Goal: Task Accomplishment & Management: Manage account settings

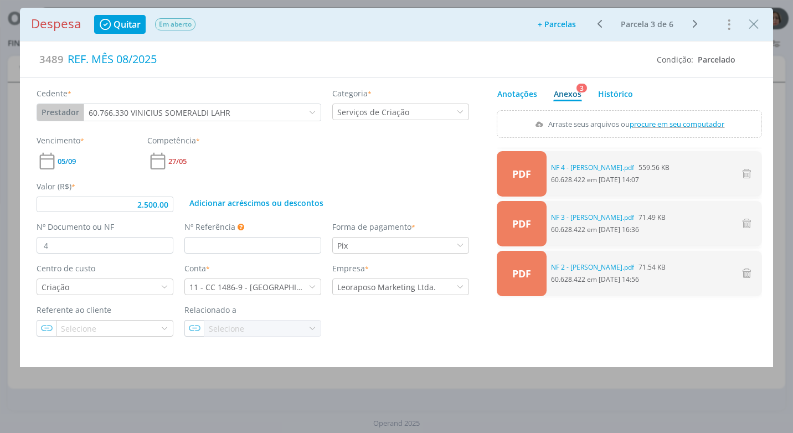
scroll to position [664, 0]
drag, startPoint x: 753, startPoint y: 30, endPoint x: 621, endPoint y: 128, distance: 164.3
click at [753, 30] on icon "Close" at bounding box center [753, 24] width 17 height 17
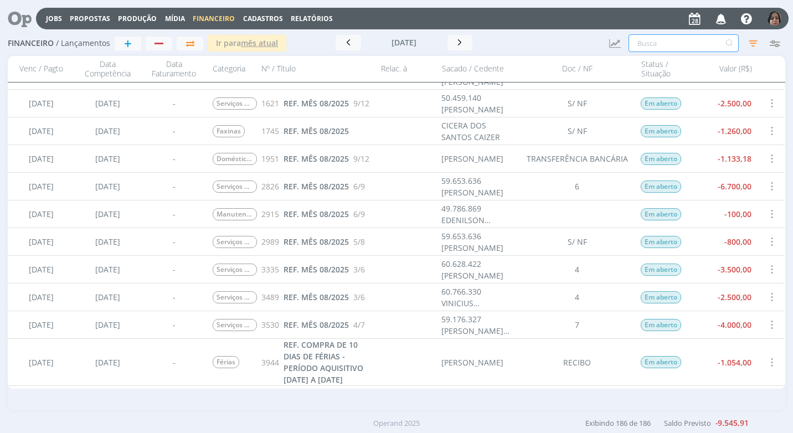
click at [689, 47] on input "text" at bounding box center [683, 43] width 110 height 18
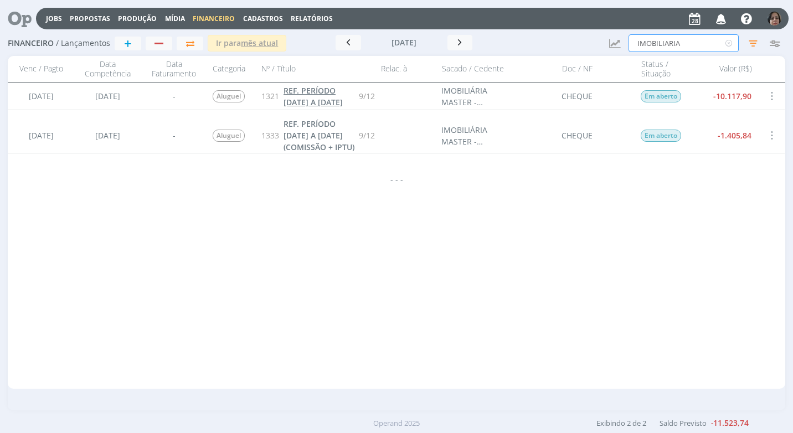
type input "IMOBILIARIA"
click at [317, 95] on span "REF. PERÍODO [DATE] A [DATE]" at bounding box center [312, 96] width 59 height 22
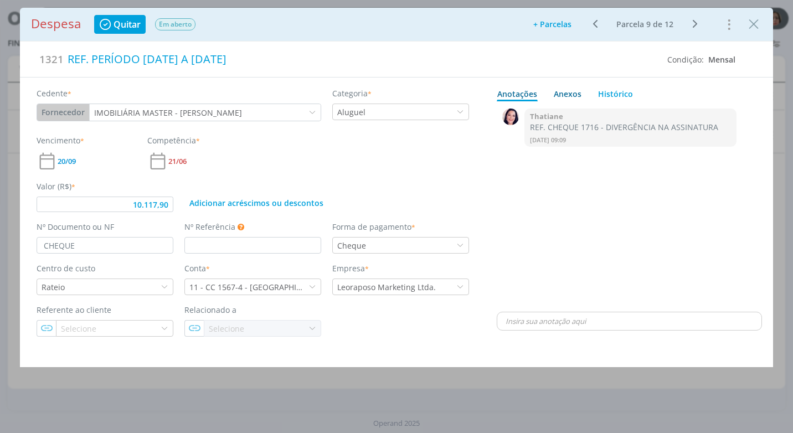
click at [565, 93] on div "Anexos 0" at bounding box center [568, 94] width 28 height 12
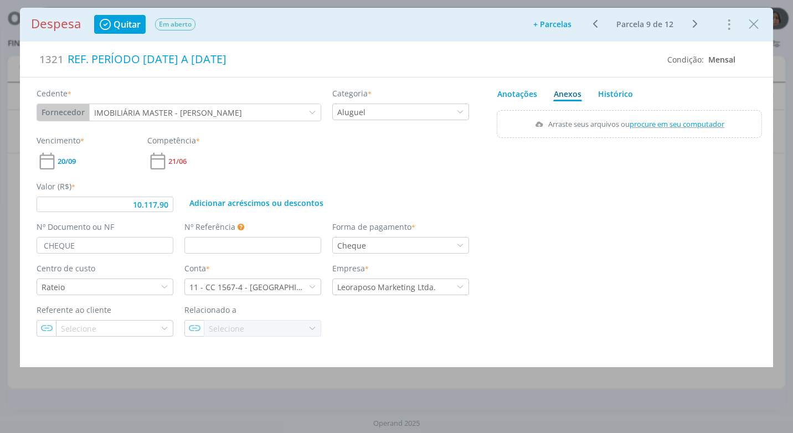
type input "10.117,90"
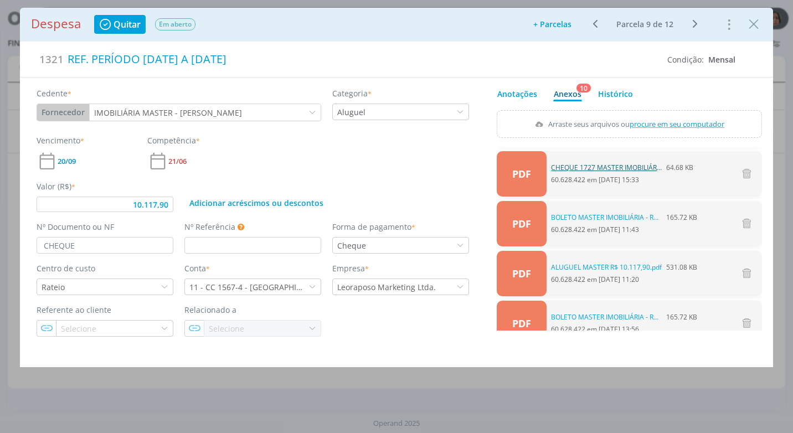
click at [609, 166] on link "CHEQUE 1727 MASTER IMOBILIÁRIA - R$ 10.117,90 - VENC. [DATE].pdf" at bounding box center [606, 168] width 111 height 10
click at [753, 24] on icon "Close" at bounding box center [753, 24] width 17 height 17
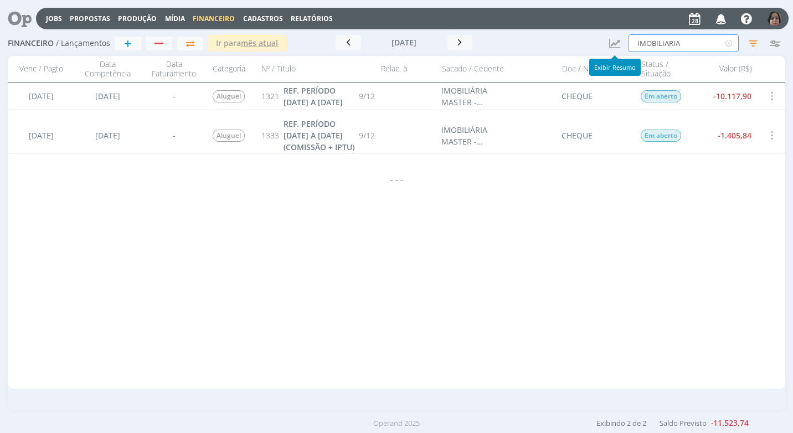
drag, startPoint x: 689, startPoint y: 39, endPoint x: 569, endPoint y: 45, distance: 120.3
click at [569, 45] on div "Financeiro / Lançamentos + Ir para mês atual [DATE] < 2025 > Janeiro Fevereiro …" at bounding box center [396, 43] width 777 height 25
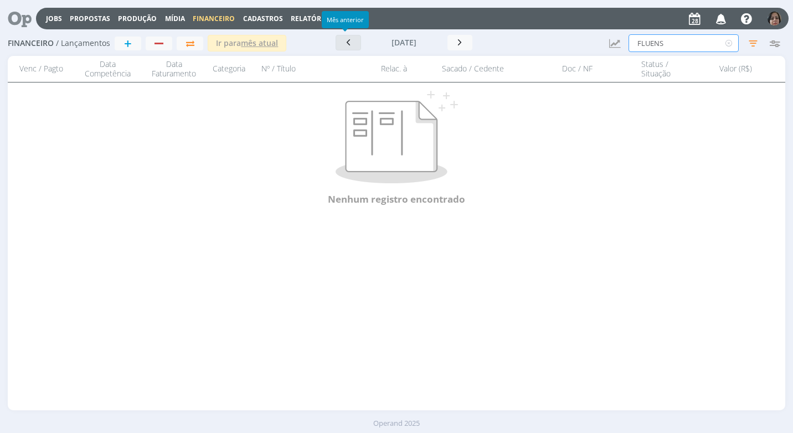
type input "FLUENS"
click at [343, 47] on icon "button" at bounding box center [348, 42] width 11 height 11
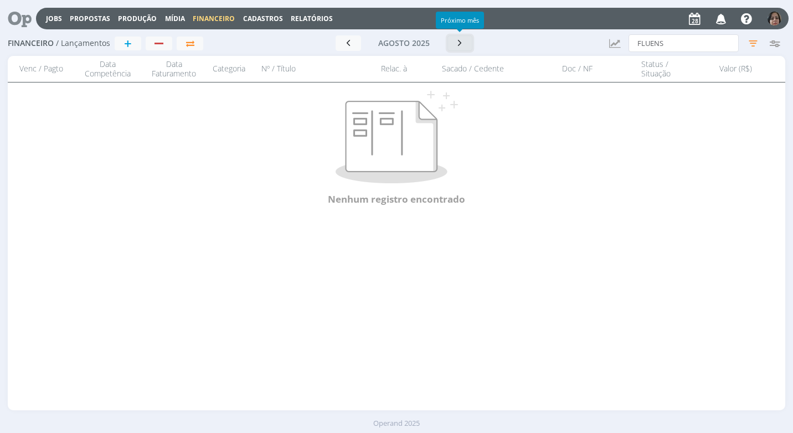
click at [463, 49] on button "button" at bounding box center [459, 43] width 25 height 16
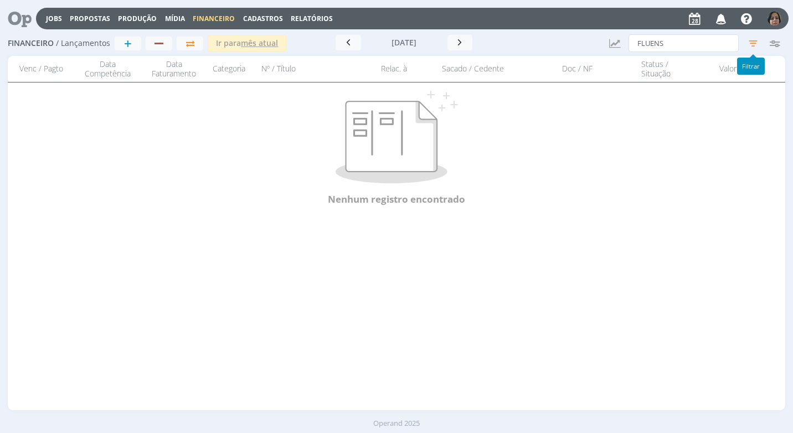
click at [756, 45] on icon "button" at bounding box center [753, 43] width 20 height 20
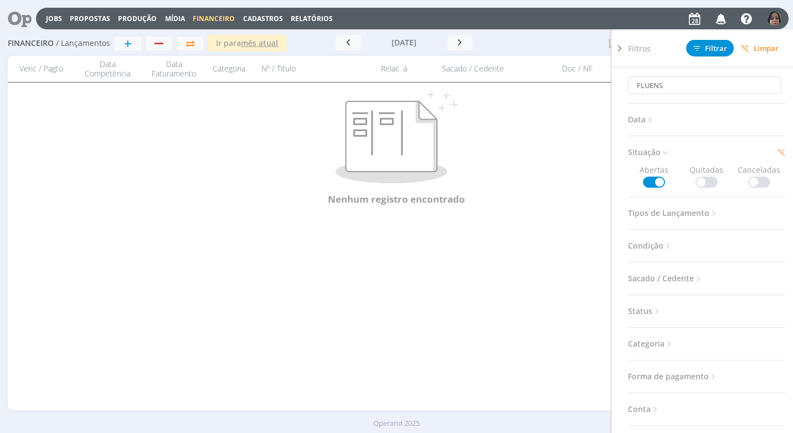
drag, startPoint x: 696, startPoint y: 183, endPoint x: 688, endPoint y: 184, distance: 9.0
click at [696, 182] on span at bounding box center [706, 182] width 22 height 11
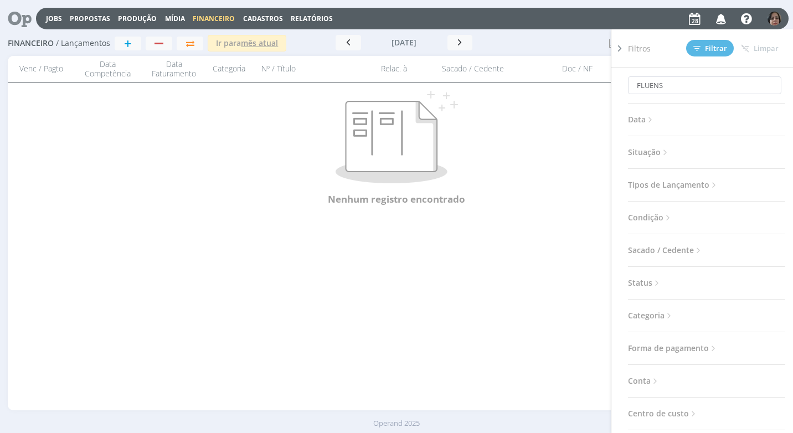
click at [663, 151] on icon at bounding box center [664, 152] width 9 height 9
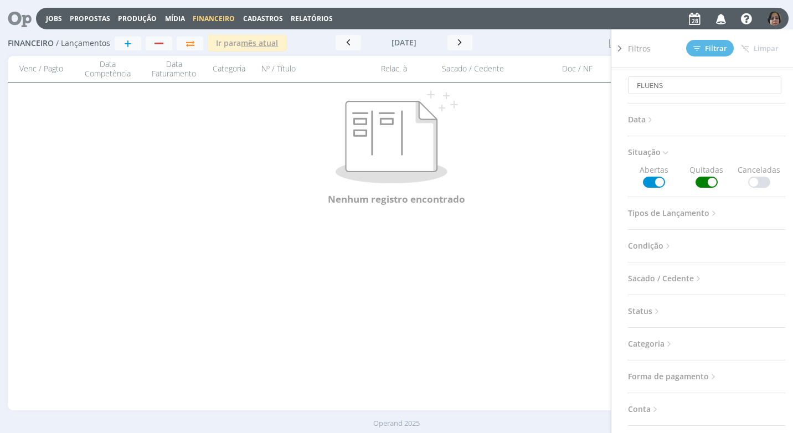
click at [654, 180] on span at bounding box center [654, 182] width 22 height 11
click at [719, 48] on span "Filtrar" at bounding box center [710, 48] width 34 height 7
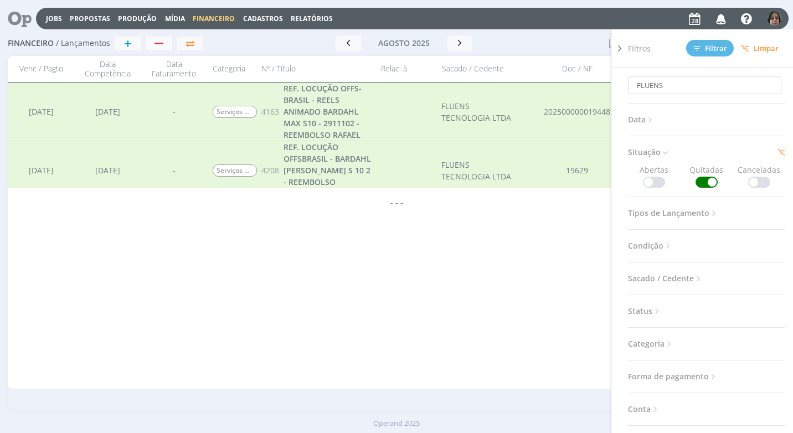
click at [619, 50] on icon at bounding box center [619, 49] width 11 height 12
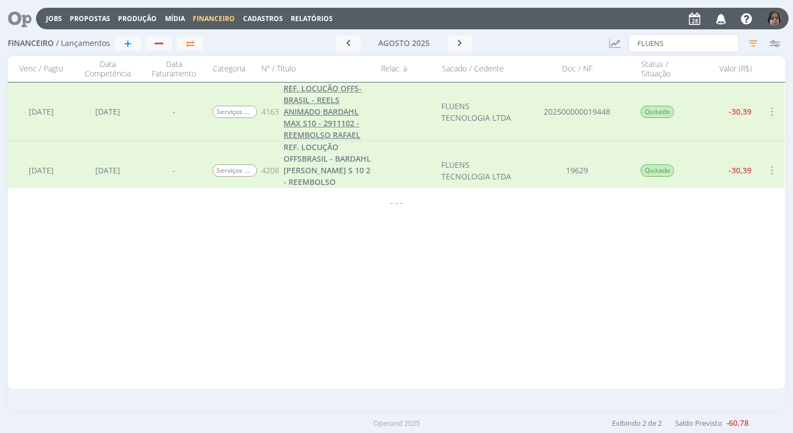
click at [327, 122] on span "REF. LOCUÇÃO OFFS-BRASIL - REELS ANIMADO BARDAHL MAX S10 - 2911102 - REEMBOLSO …" at bounding box center [322, 111] width 78 height 57
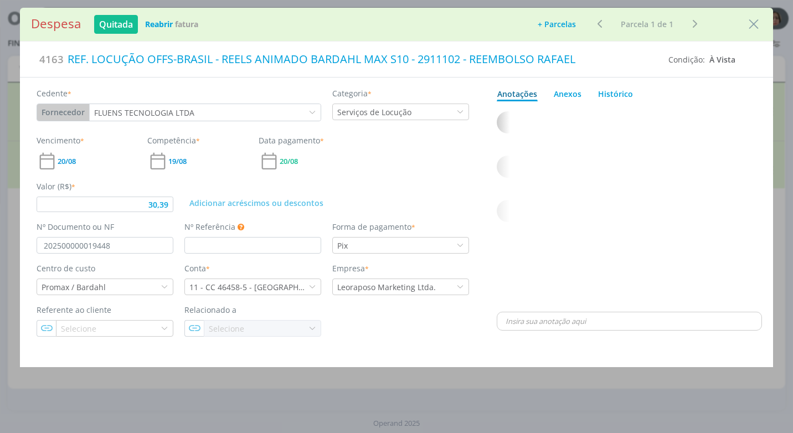
type input "30,39"
click at [751, 28] on icon "Close" at bounding box center [753, 24] width 17 height 17
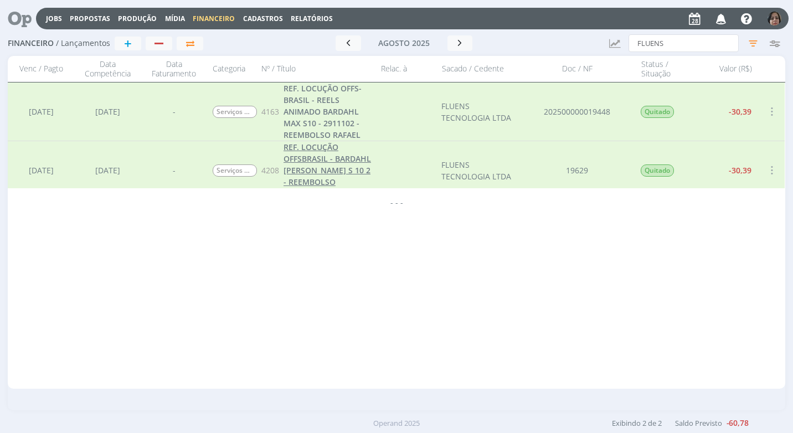
click at [319, 167] on span "REF. LOCUÇÃO OFFSBRASIL - BARDAHL [PERSON_NAME] S 10 2 - REEMBOLSO [PERSON_NAME]" at bounding box center [326, 170] width 87 height 57
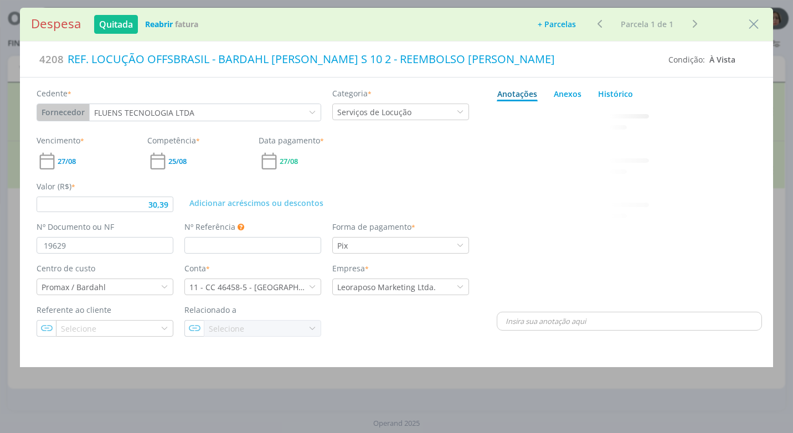
type input "30,39"
click at [80, 249] on input "19629" at bounding box center [105, 245] width 137 height 17
type input "1"
type input "S N/"
type input "30,39"
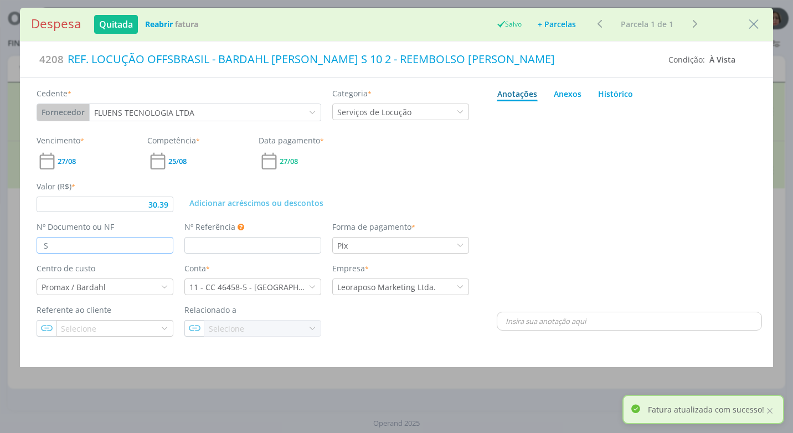
type input "S/"
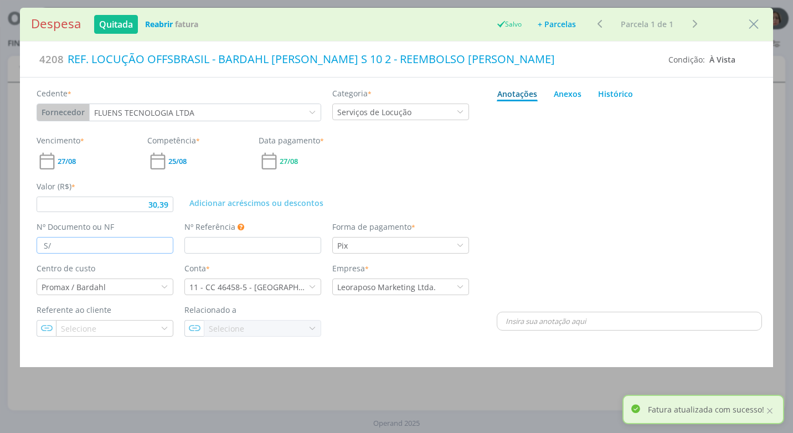
type input "30,39"
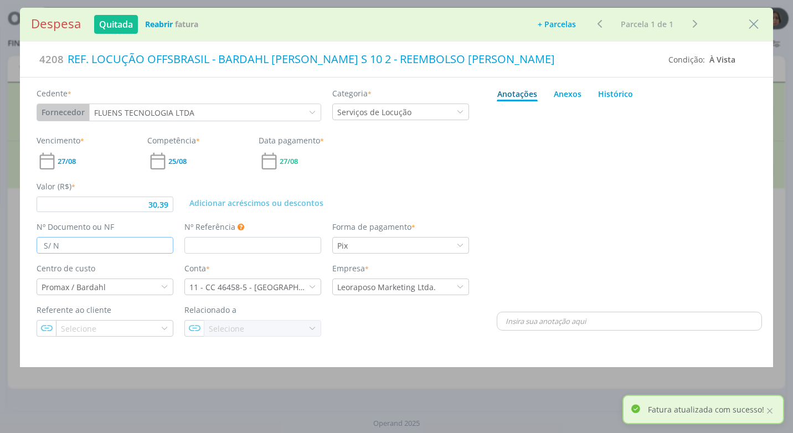
type input "S/ NF"
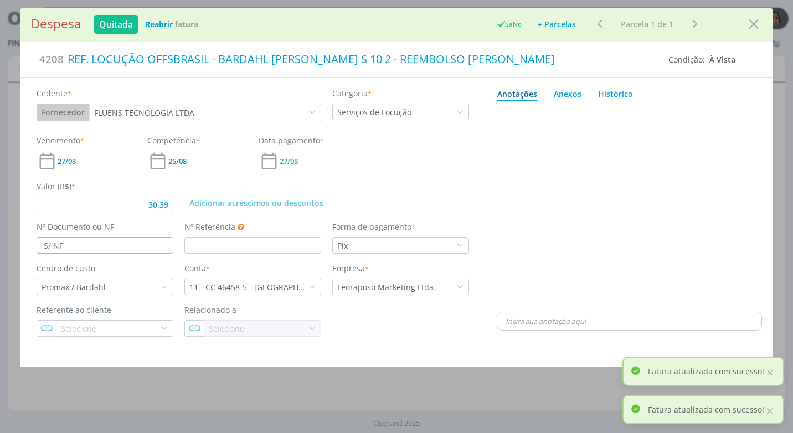
type input "30,39"
type input "S/ NF"
click at [409, 192] on div "Adicionar acréscimos ou descontos" at bounding box center [327, 196] width 296 height 32
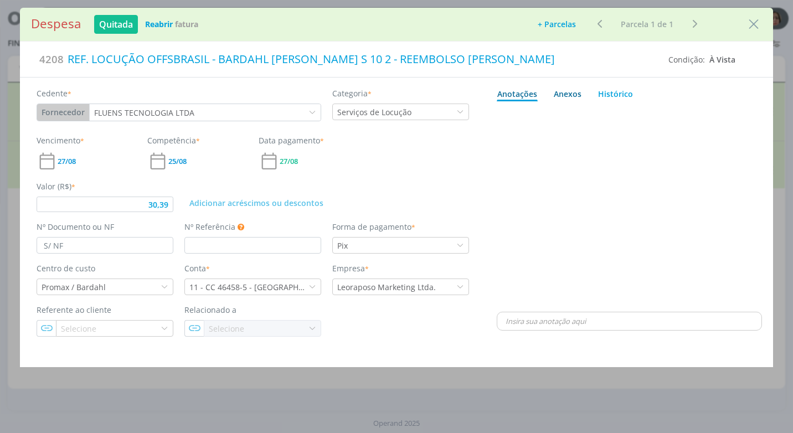
click at [566, 91] on div "Anexos 0" at bounding box center [568, 94] width 28 height 12
click at [649, 124] on span "procure em seu computador" at bounding box center [677, 124] width 95 height 10
click at [649, 113] on input "Arraste seus arquivos ou procure em seu computador" at bounding box center [629, 111] width 265 height 3
click at [523, 93] on link "Anotações" at bounding box center [517, 92] width 41 height 18
type input "30,39"
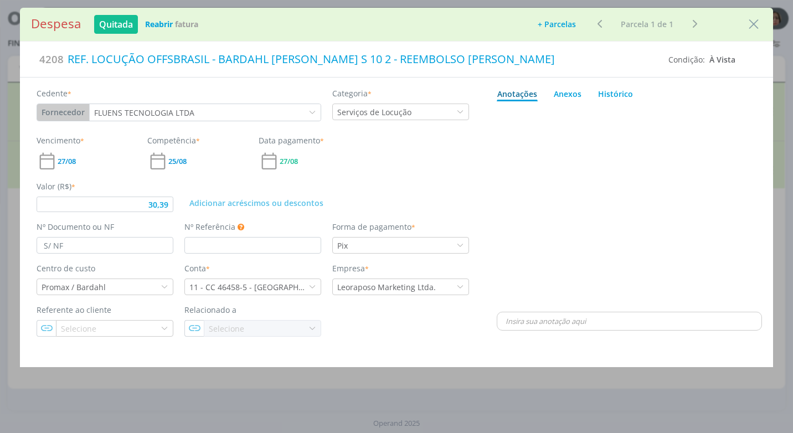
click at [549, 323] on p "dialog" at bounding box center [628, 321] width 247 height 10
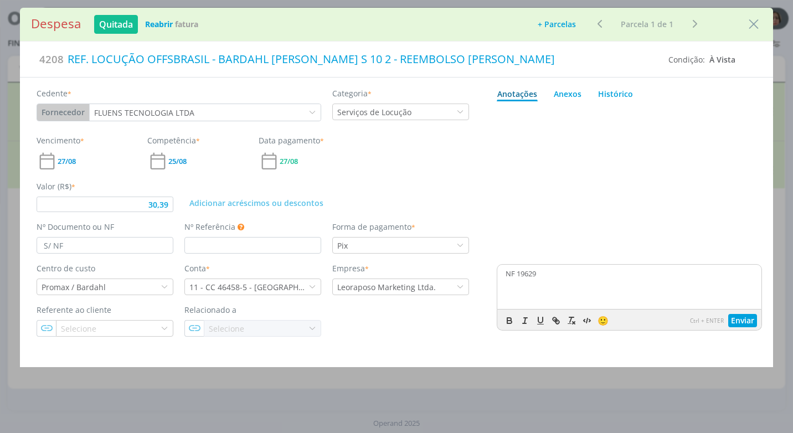
click at [710, 196] on div "dialog" at bounding box center [629, 184] width 265 height 156
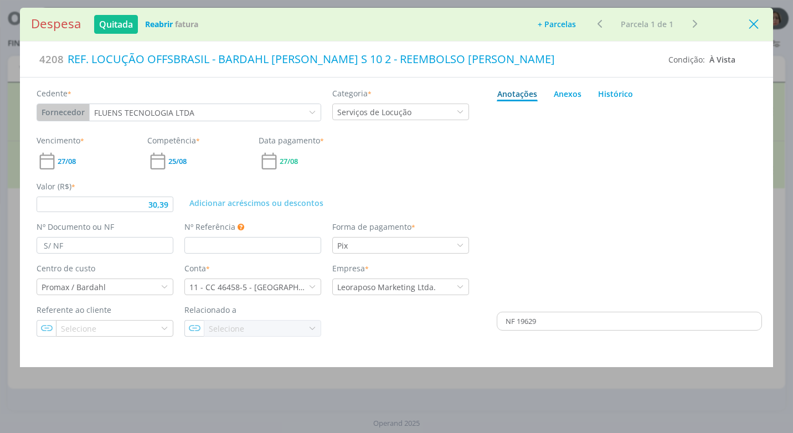
click at [758, 23] on icon "Close" at bounding box center [753, 24] width 17 height 17
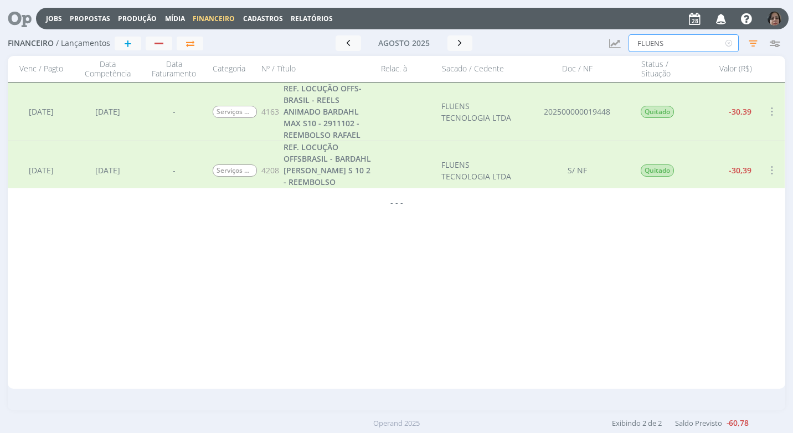
click at [682, 42] on input "FLUENS" at bounding box center [683, 43] width 110 height 18
type input "F"
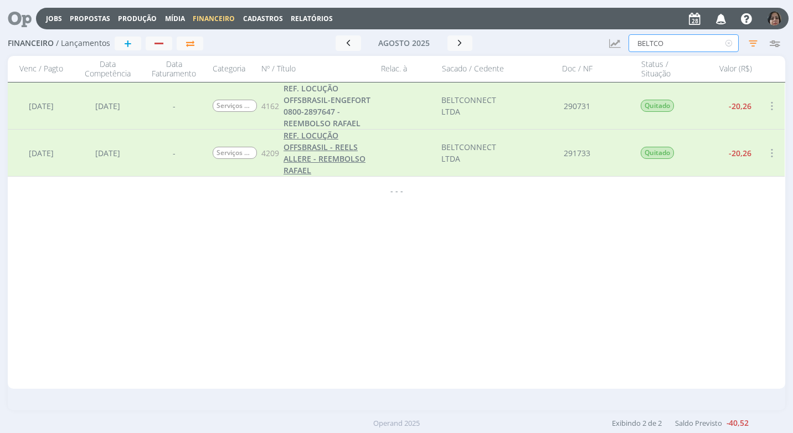
type input "BELTCO"
click at [320, 157] on span "REF. LOCUÇÃO OFFSBRASIL - REELS ALLERE - REEMBOLSO RAFAEL" at bounding box center [324, 152] width 82 height 45
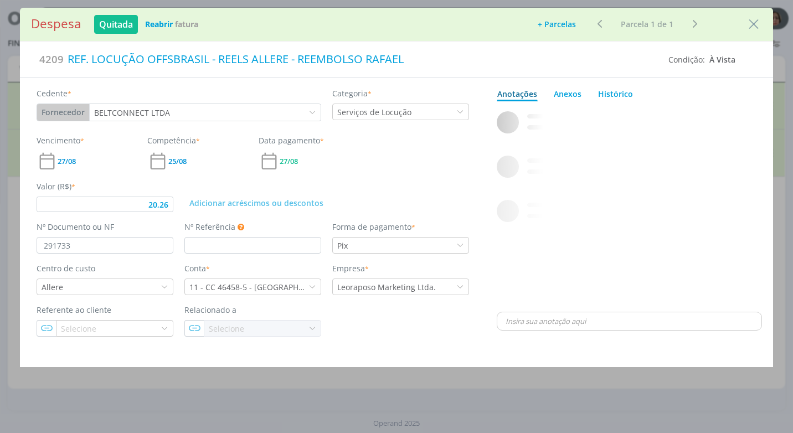
type input "20,26"
click at [92, 245] on input "291733" at bounding box center [105, 245] width 137 height 17
type input "2"
type input "S/ NF"
type input "20,26"
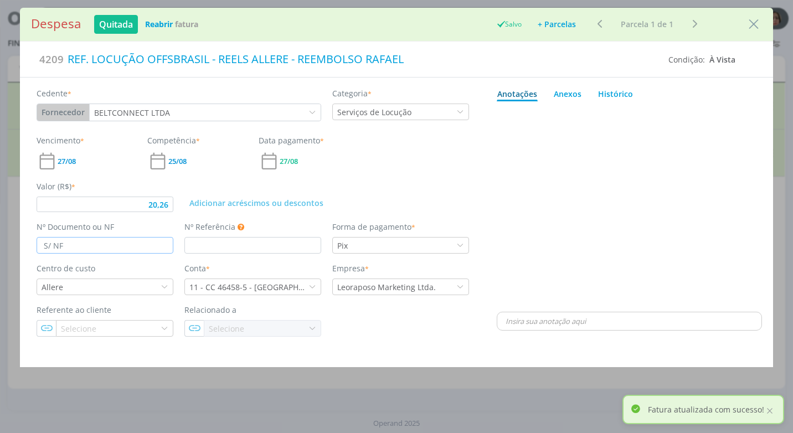
type input "S/ NF"
click at [412, 209] on div "Adicionar acréscimos ou descontos" at bounding box center [327, 196] width 296 height 32
click at [536, 326] on p "dialog" at bounding box center [628, 321] width 247 height 10
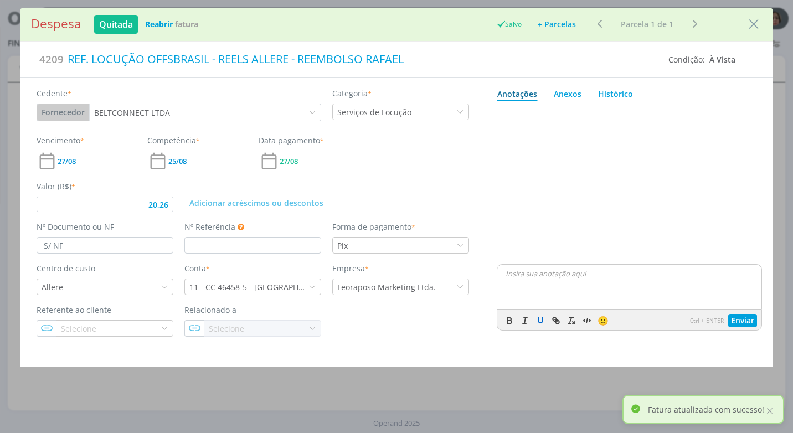
type input "20,26"
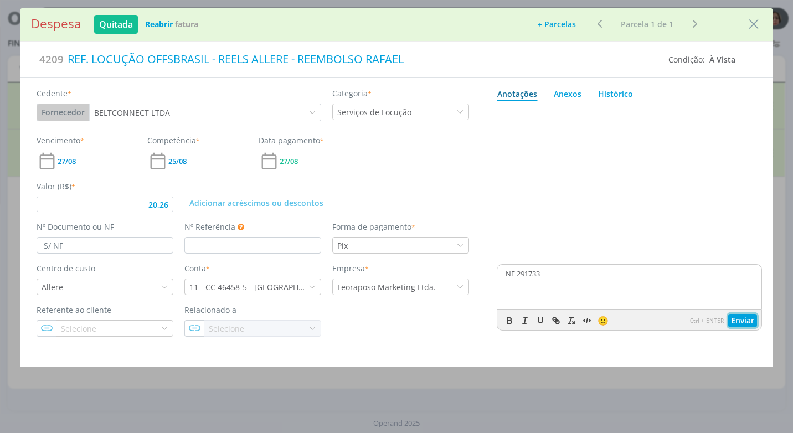
click at [747, 321] on button "Enviar" at bounding box center [742, 320] width 29 height 13
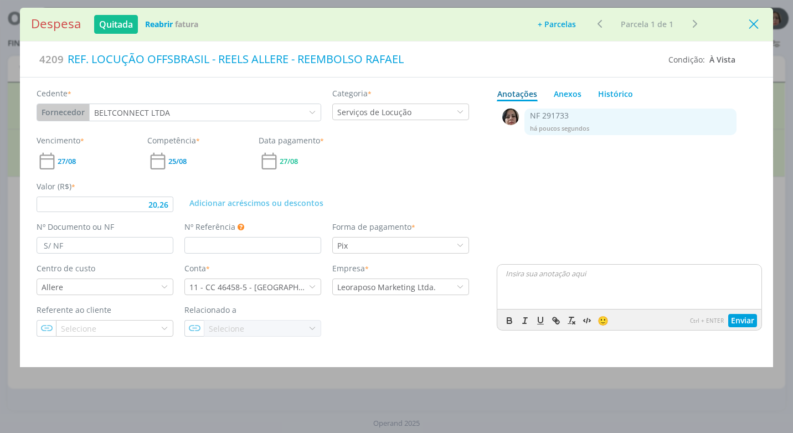
click at [755, 22] on icon "Close" at bounding box center [753, 24] width 17 height 17
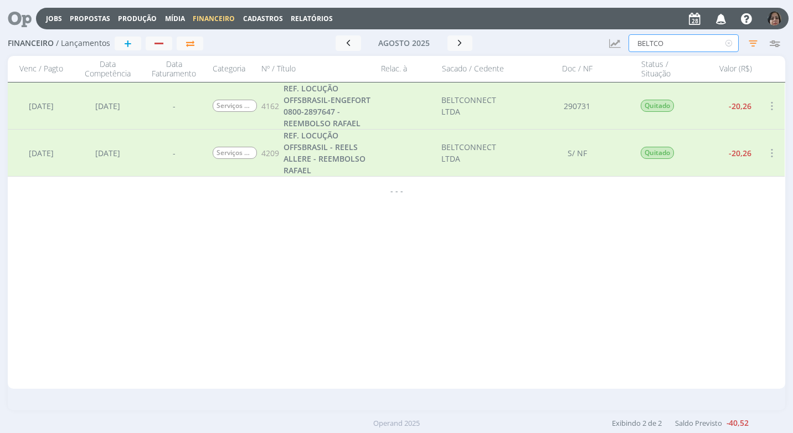
click at [678, 43] on input "BELTCO" at bounding box center [683, 43] width 110 height 18
type input "B"
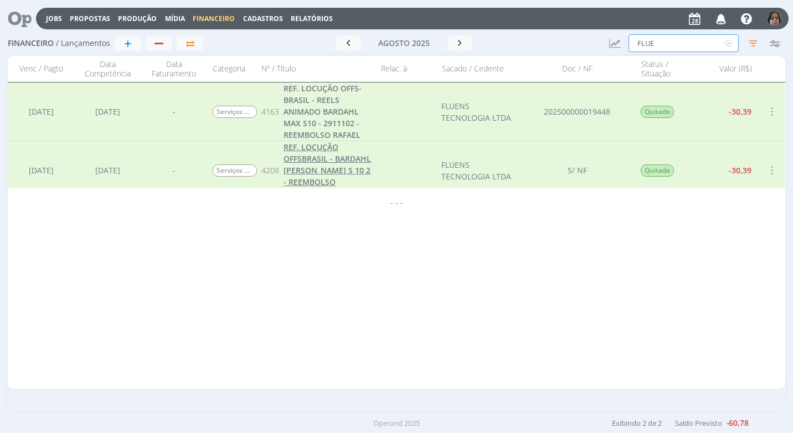
type input "FLUE"
click at [322, 167] on span "REF. LOCUÇÃO OFFSBRASIL - BARDAHL [PERSON_NAME] S 10 2 - REEMBOLSO [PERSON_NAME]" at bounding box center [326, 170] width 87 height 57
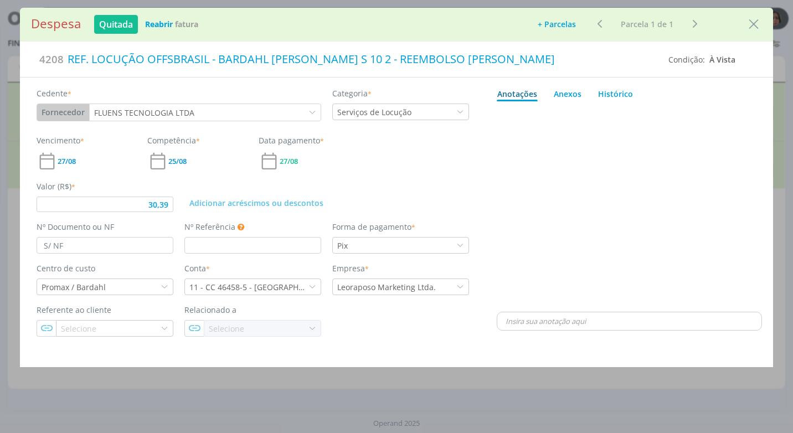
type input "30,39"
click at [548, 327] on div "dialog" at bounding box center [629, 321] width 264 height 18
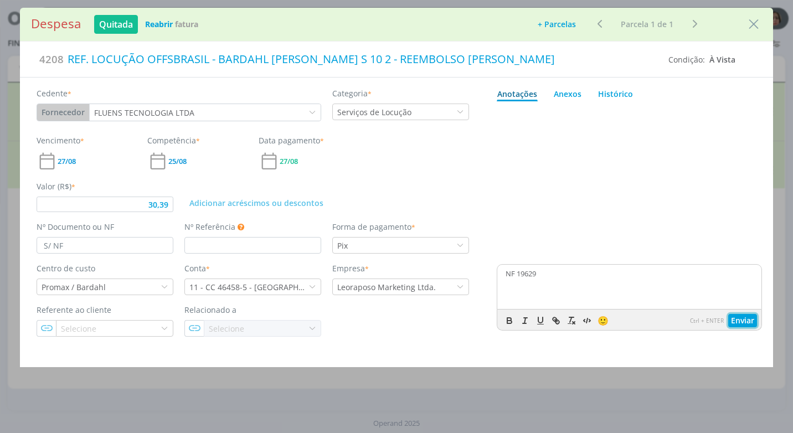
click at [748, 324] on button "Enviar" at bounding box center [742, 320] width 29 height 13
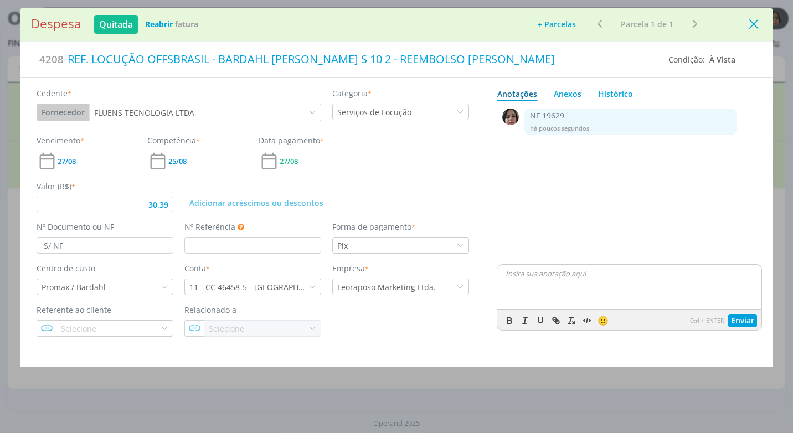
click at [749, 25] on icon "Close" at bounding box center [753, 24] width 17 height 17
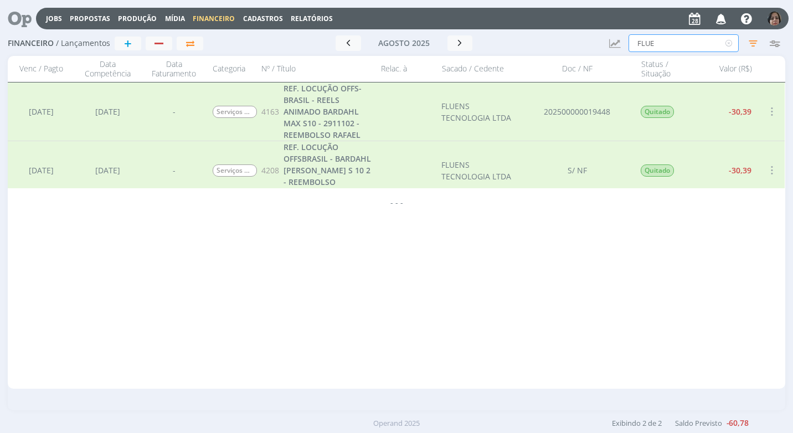
click at [672, 35] on input "FLUE" at bounding box center [683, 43] width 110 height 18
type input "F"
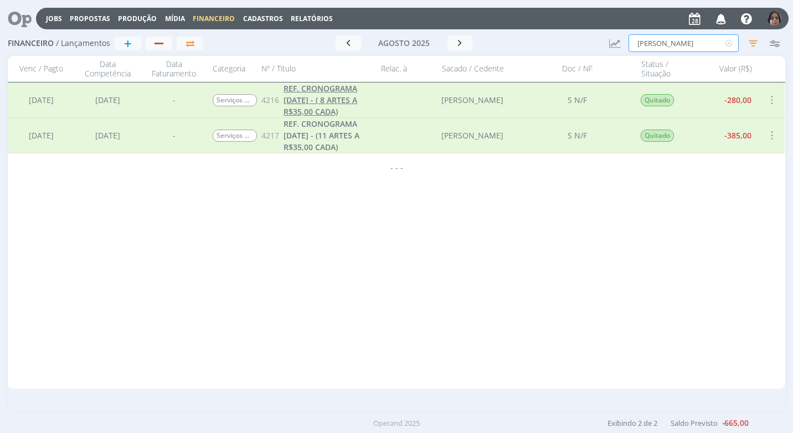
type input "[PERSON_NAME]"
click at [334, 110] on span "REF. CRONOGRAMA [DATE] - ( 8 ARTES A R$35,00 CADA)" at bounding box center [320, 100] width 74 height 34
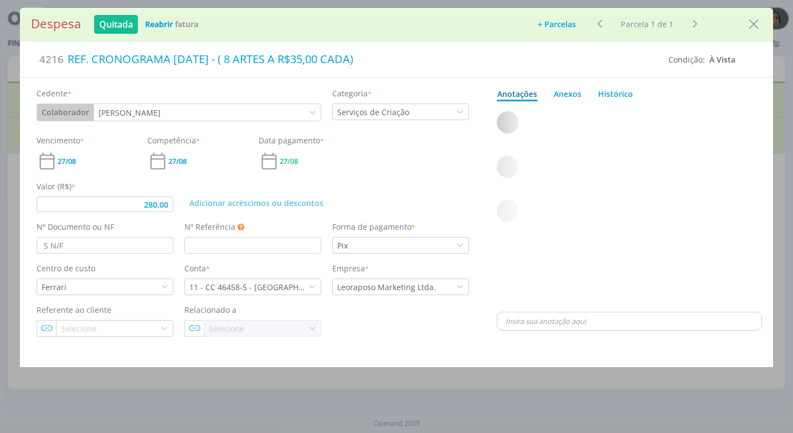
type input "280,00"
drag, startPoint x: 393, startPoint y: 60, endPoint x: 249, endPoint y: 60, distance: 143.4
click at [249, 60] on div "REF. CRONOGRAMA [DATE] - ( 8 ARTES A R$35,00 CADA)" at bounding box center [362, 59] width 596 height 24
copy div "- ( 8 ARTES A R$35,00 CADA)"
click at [532, 320] on p "dialog" at bounding box center [628, 321] width 247 height 10
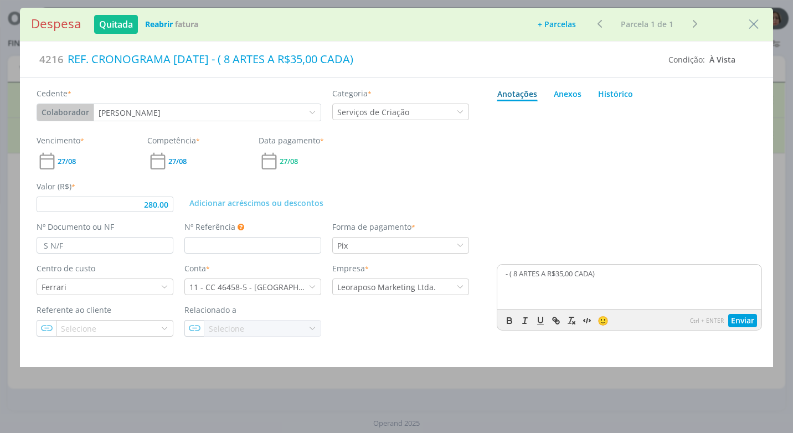
click at [512, 273] on p "- ( 8 ARTES A R$35,00 CADA)" at bounding box center [628, 274] width 247 height 10
click at [603, 281] on div "8 ARTES A R$35,00 CADA)" at bounding box center [629, 287] width 264 height 44
click at [551, 279] on div "8 ARTES A R$35,00 CADA" at bounding box center [629, 287] width 264 height 44
drag, startPoint x: 394, startPoint y: 58, endPoint x: 258, endPoint y: 58, distance: 135.6
click at [252, 58] on div "REF. CRONOGRAMA [DATE] - ( 8 ARTES A R$35,00 CADA)" at bounding box center [362, 59] width 596 height 24
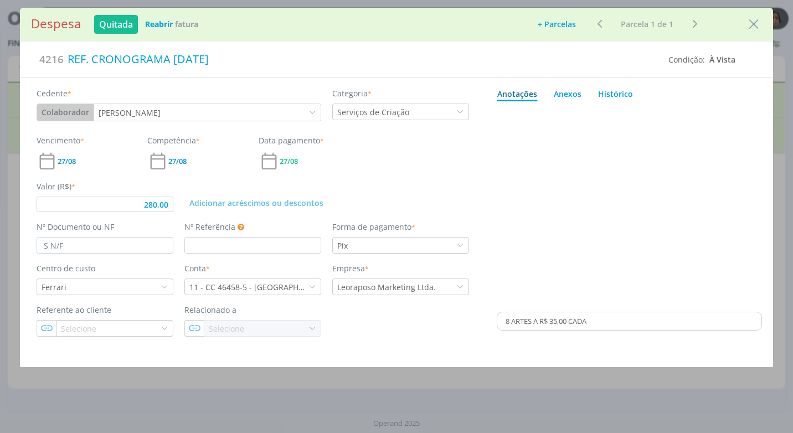
click at [730, 242] on div "dialog" at bounding box center [629, 208] width 265 height 204
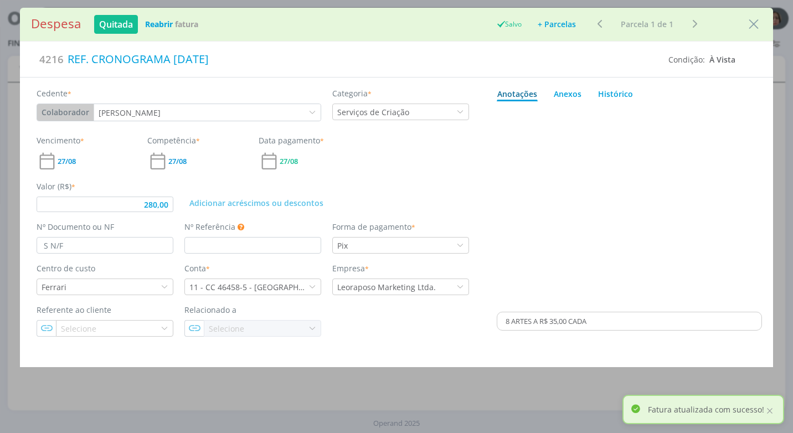
type input "280,00"
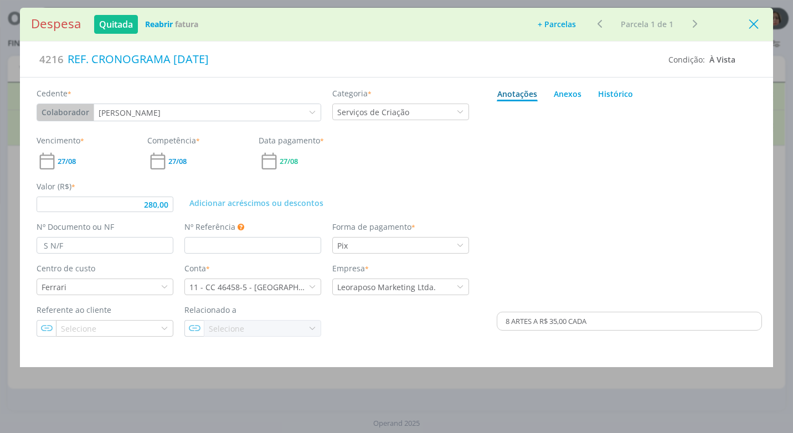
click at [749, 28] on icon "Close" at bounding box center [753, 24] width 17 height 17
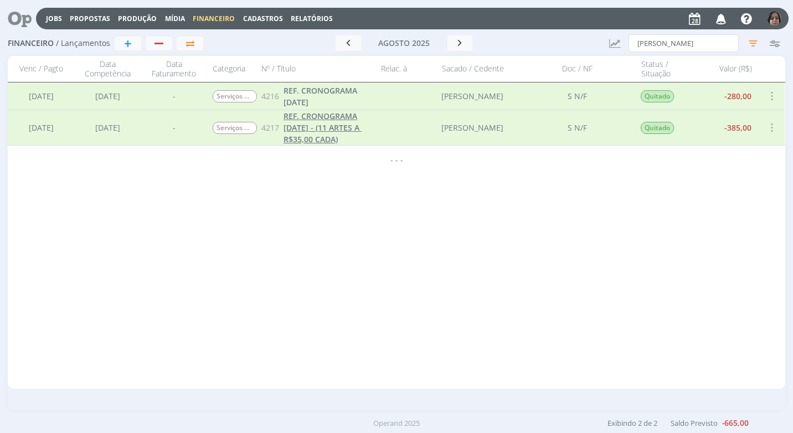
click at [327, 126] on span "REF. CRONOGRAMA [DATE] - (11 ARTES A R$35,00 CADA)" at bounding box center [322, 128] width 78 height 34
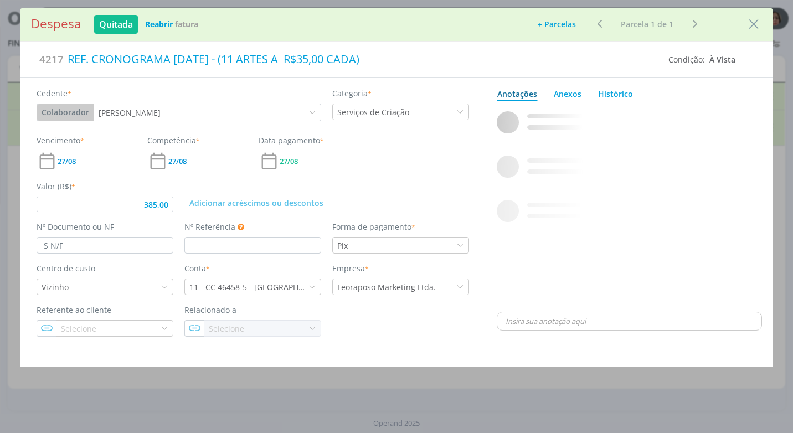
type input "385,00"
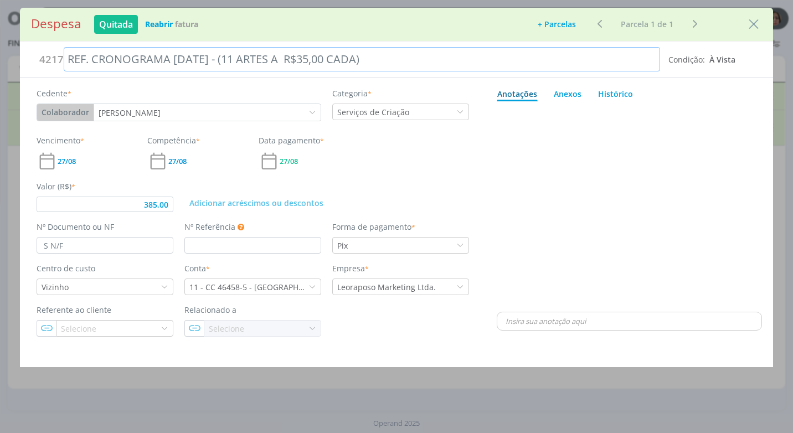
drag, startPoint x: 394, startPoint y: 58, endPoint x: 260, endPoint y: 63, distance: 134.1
click at [260, 63] on div "REF. CRONOGRAMA [DATE] - (11 ARTES A R$35,00 CADA)" at bounding box center [362, 59] width 596 height 24
copy div "11 ARTES A R$35,00 CADA"
click at [513, 312] on div "dialog" at bounding box center [629, 321] width 264 height 18
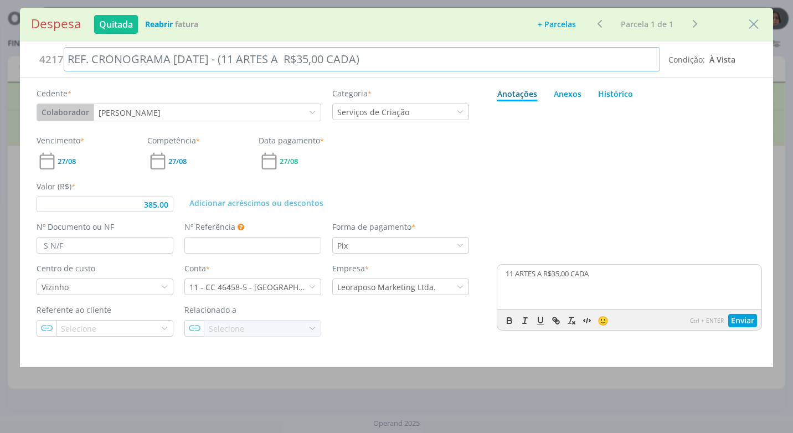
click at [415, 55] on div "REF. CRONOGRAMA [DATE] - (11 ARTES A R$35,00 CADA)" at bounding box center [362, 59] width 596 height 24
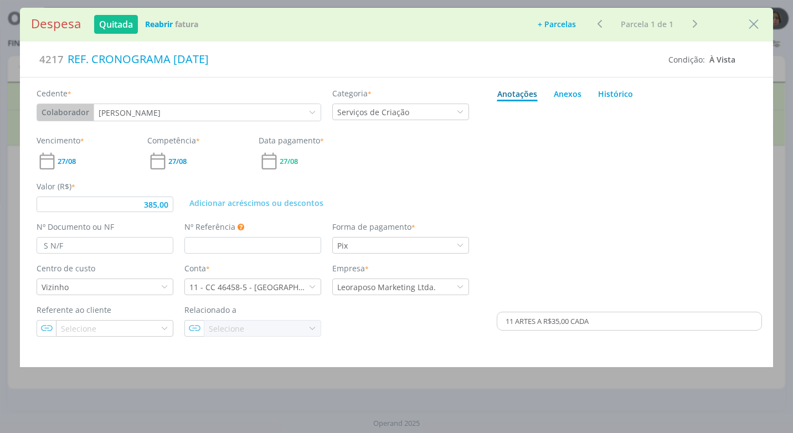
click at [603, 331] on div "Anotações Anexos 0 Histórico 11 ARTES A R$35,00 CADA 🙂 Ctrl + ENTER Enviar Powe…" at bounding box center [629, 207] width 287 height 259
click at [603, 322] on p "11 ARTES A R$35,00 CADA" at bounding box center [628, 321] width 247 height 10
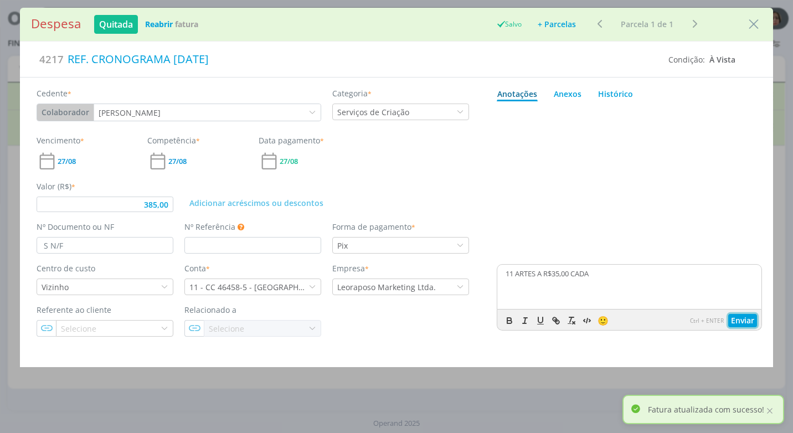
click at [744, 322] on button "Enviar" at bounding box center [742, 320] width 29 height 13
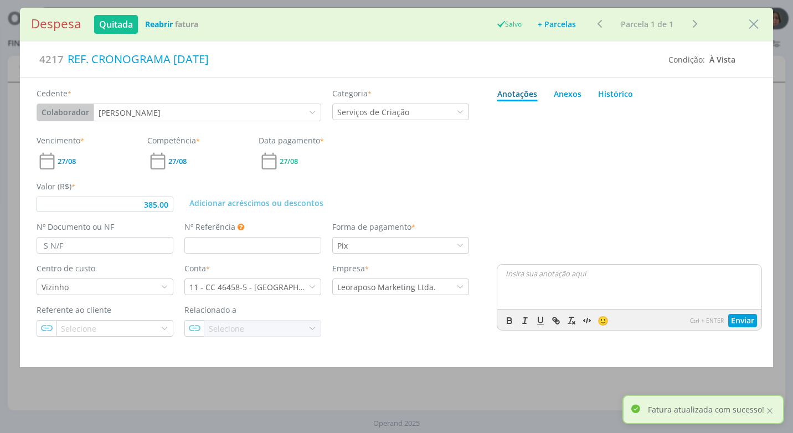
type input "385,00"
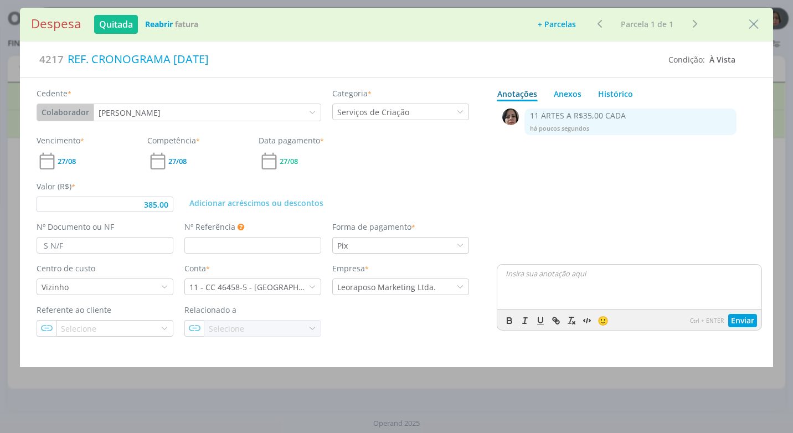
click at [749, 25] on icon "Close" at bounding box center [753, 24] width 17 height 17
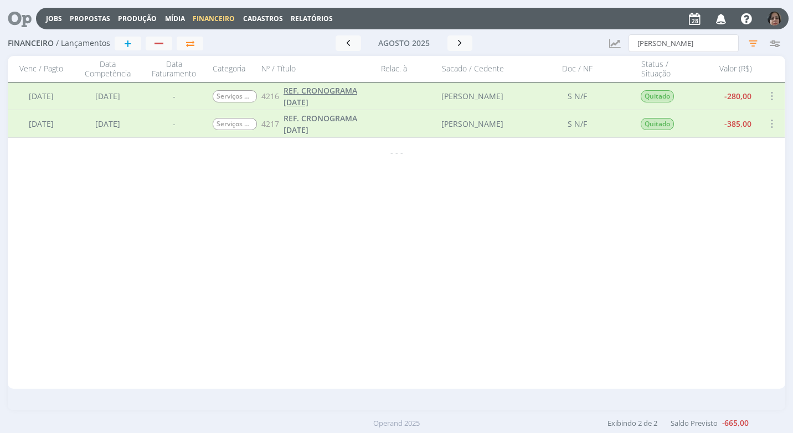
click at [316, 98] on span "REF. CRONOGRAMA [DATE]" at bounding box center [320, 96] width 74 height 22
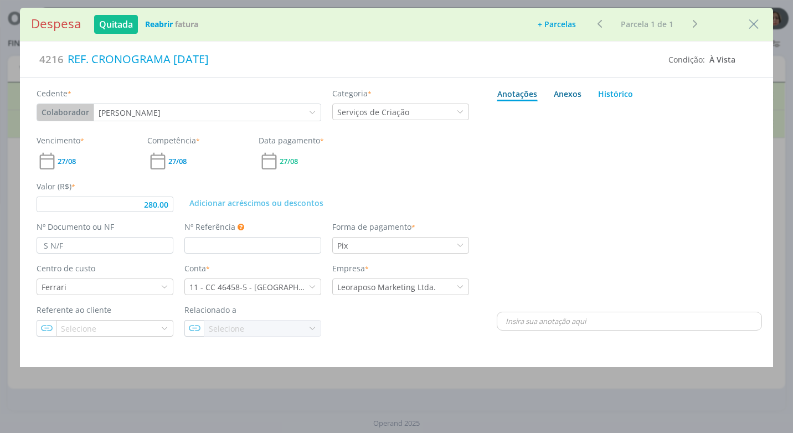
click at [566, 94] on div "Anexos 0" at bounding box center [568, 94] width 28 height 12
click at [516, 96] on link "Anotações" at bounding box center [517, 92] width 41 height 18
type input "280,00"
click at [532, 323] on p "dialog" at bounding box center [628, 321] width 247 height 10
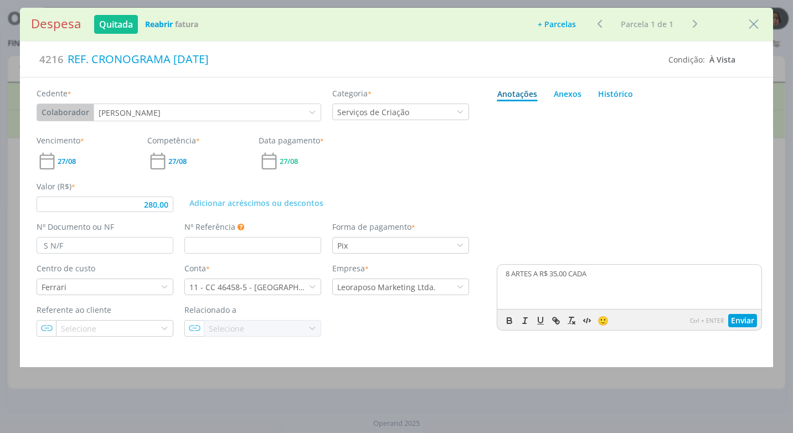
click at [750, 313] on div "🙂 Ctrl + ENTER Enviar" at bounding box center [629, 319] width 264 height 20
click at [737, 319] on button "Enviar" at bounding box center [742, 320] width 29 height 13
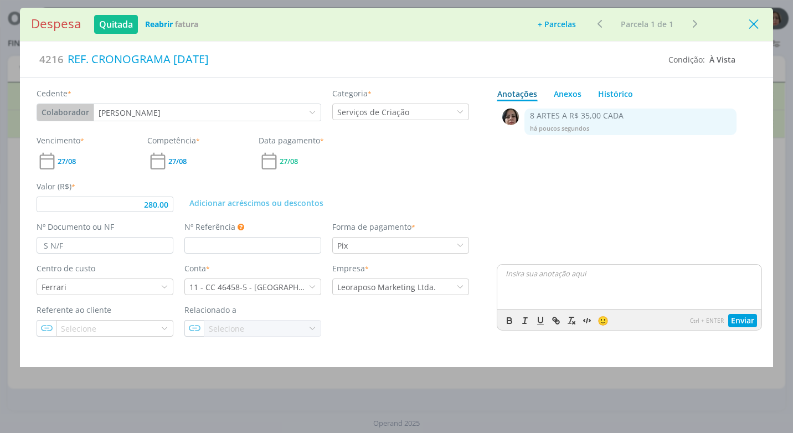
click at [757, 24] on icon "Close" at bounding box center [753, 24] width 17 height 17
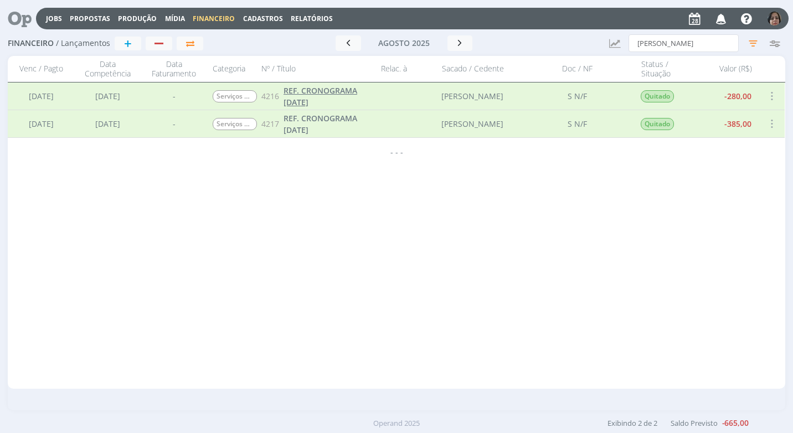
click at [324, 98] on span "REF. CRONOGRAMA [DATE]" at bounding box center [320, 96] width 74 height 22
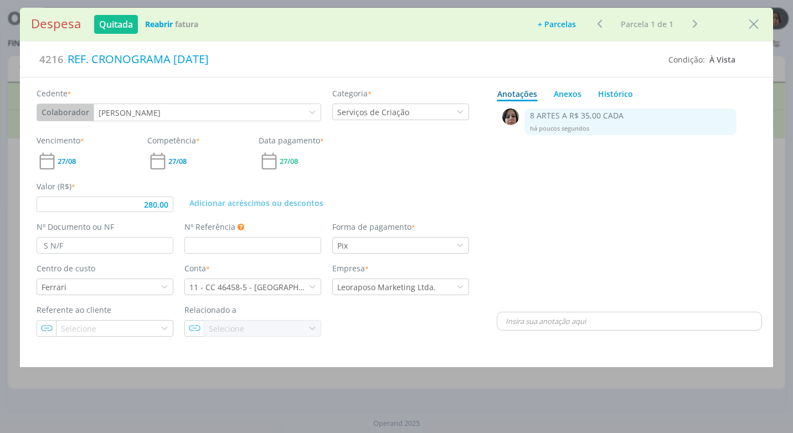
type input "280,00"
click at [756, 22] on icon "Close" at bounding box center [753, 24] width 17 height 17
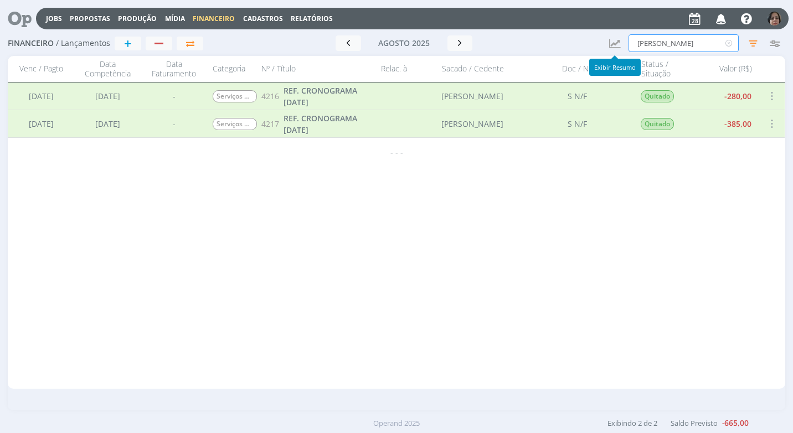
drag, startPoint x: 665, startPoint y: 42, endPoint x: 591, endPoint y: 39, distance: 73.7
click at [592, 39] on div "Financeiro / Lançamentos + Ir para mês atual [DATE] < 2025 > Janeiro Fevereiro …" at bounding box center [396, 43] width 777 height 25
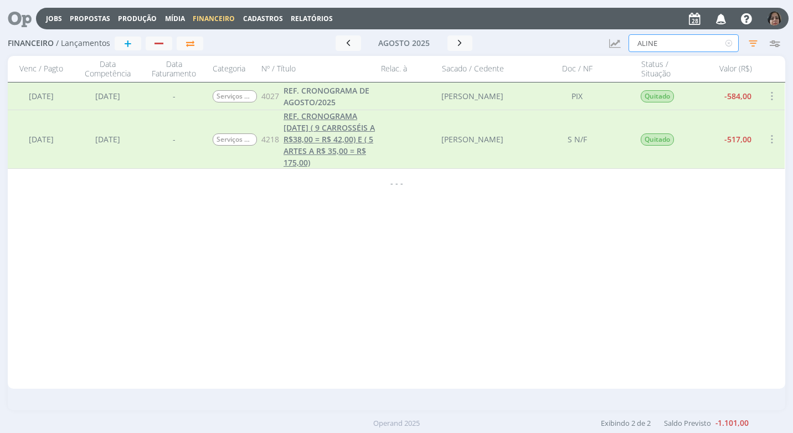
type input "ALINE"
click at [331, 148] on span "REF. CRONOGRAMA [DATE] ( 9 CARROSSÉIS A R$38,00 = R$ 42,00) E ( 5 ARTES A R$ 35…" at bounding box center [328, 139] width 91 height 57
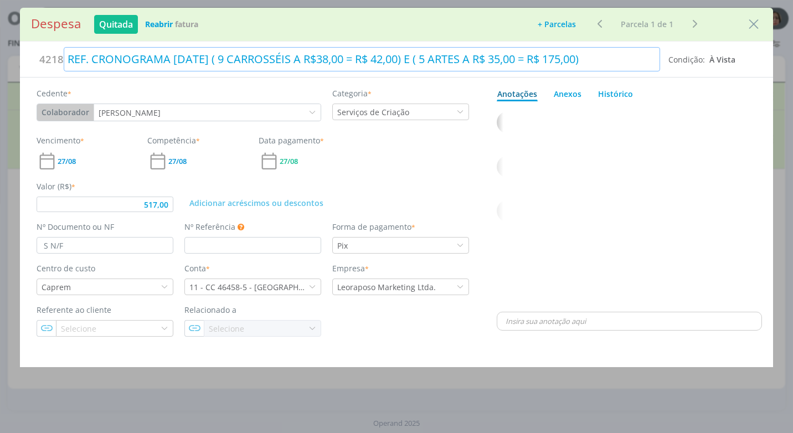
type input "517,00"
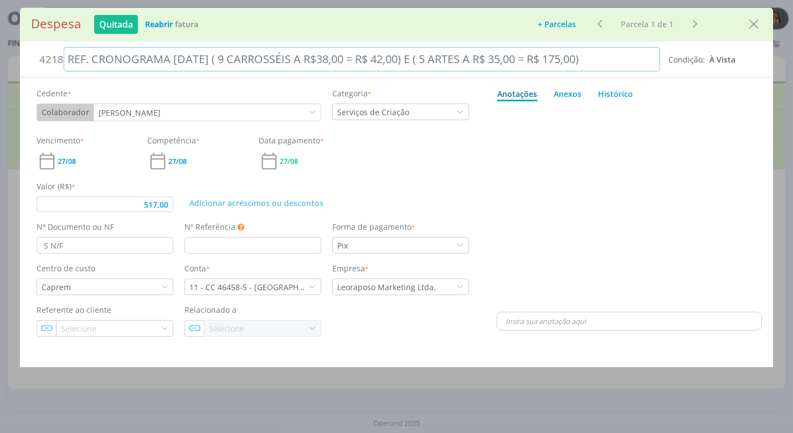
drag, startPoint x: 620, startPoint y: 58, endPoint x: 794, endPoint y: 457, distance: 435.8
click at [792, 432] on html "Jobs Propostas Produção [GEOGRAPHIC_DATA] Financeiro Cadastros Relatórios Notif…" at bounding box center [396, 216] width 793 height 433
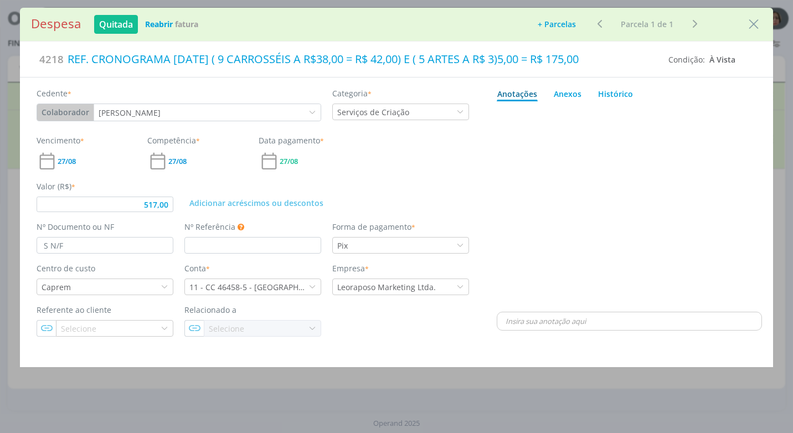
click at [645, 153] on div "dialog" at bounding box center [629, 208] width 265 height 204
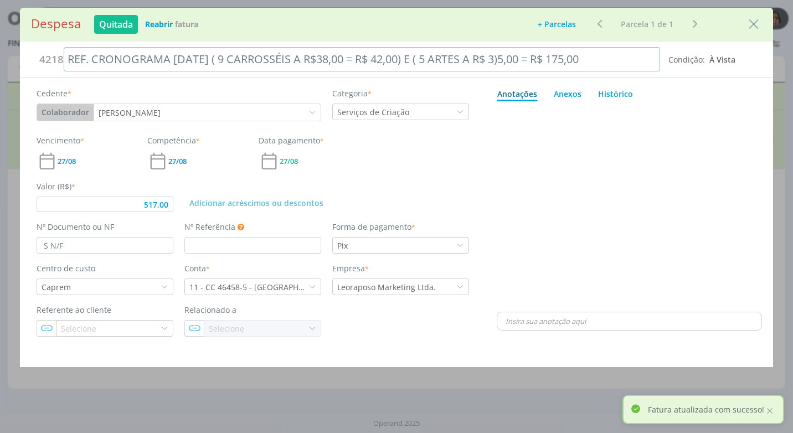
drag, startPoint x: 628, startPoint y: 56, endPoint x: 250, endPoint y: 65, distance: 378.8
click at [250, 65] on div "REF. CRONOGRAMA [DATE] ( 9 CARROSSÉIS A R$38,00 = R$ 42,00) E ( 5 ARTES A R$ 3)…" at bounding box center [362, 59] width 596 height 24
copy div "( 9 CARROSSÉIS A R$38,00 = R$ 42,00) E ( 5 ARTES A R$ 3)5,00 = R$ 175,00"
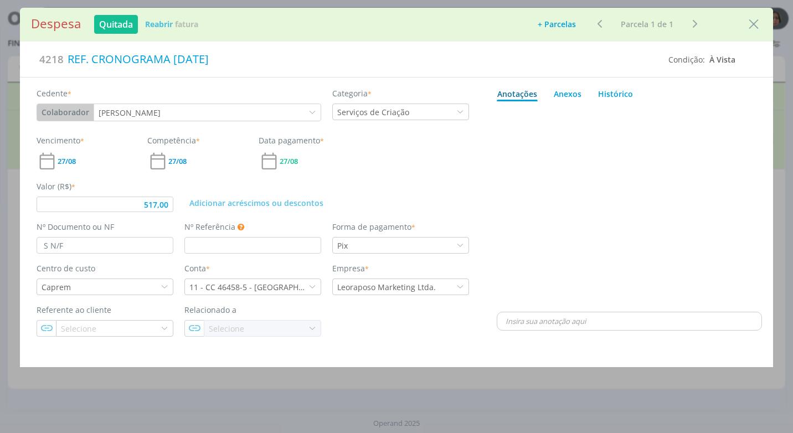
click at [512, 322] on p "dialog" at bounding box center [628, 321] width 247 height 10
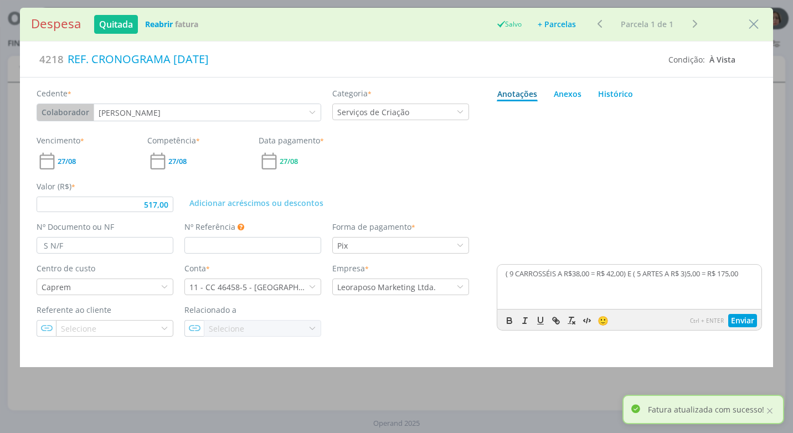
type input "517,00"
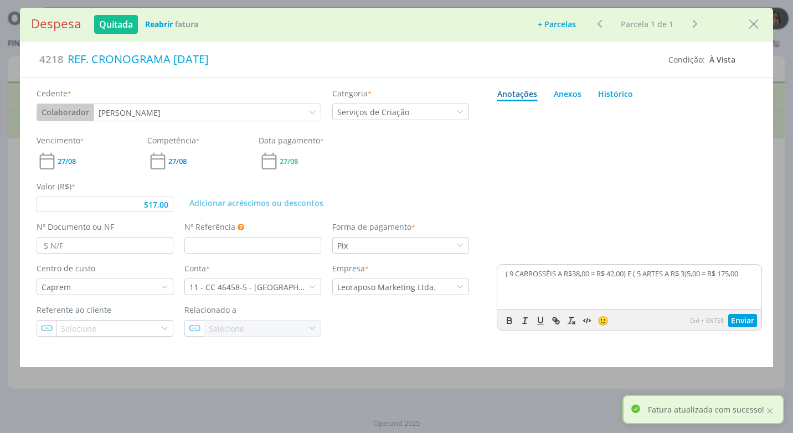
click at [507, 275] on p "( 9 CARROSSÉIS A R$38,00 = R$ 42,00) E ( 5 ARTES A R$ 3)5,00 = R$ 175,00" at bounding box center [628, 274] width 247 height 10
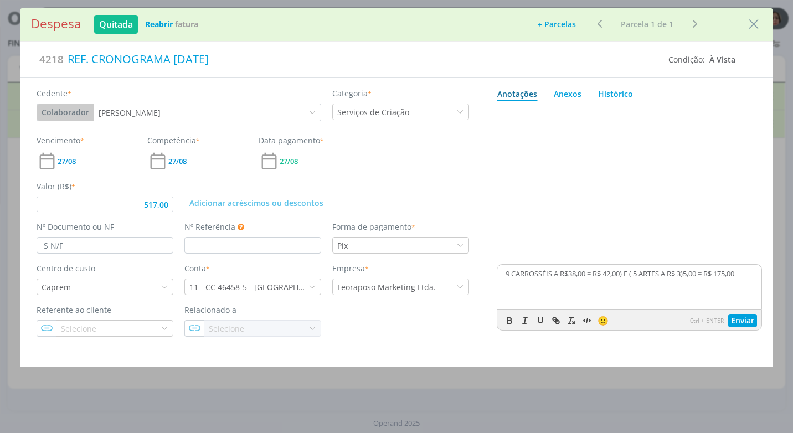
click at [629, 271] on p "9 CARROSSÉIS A R$38,00 = R$ 42,00) E ( 5 ARTES A R$ 3)5,00 = R$ 175,00" at bounding box center [628, 274] width 247 height 10
drag, startPoint x: 639, startPoint y: 275, endPoint x: 630, endPoint y: 300, distance: 26.6
click at [637, 281] on div "9 CARROSSÉIS A R$38,00 = R$ 42,00 E ( 5 ARTES A R$ 3)5,00 = R$ 175,00" at bounding box center [629, 287] width 264 height 44
click at [507, 272] on p "9 CARROSSÉIS A R$38,00 = R$ 42,00" at bounding box center [628, 274] width 247 height 10
click at [558, 284] on p "5 ARTES A R$ 3)5,00 = R$ 175,00" at bounding box center [628, 283] width 247 height 10
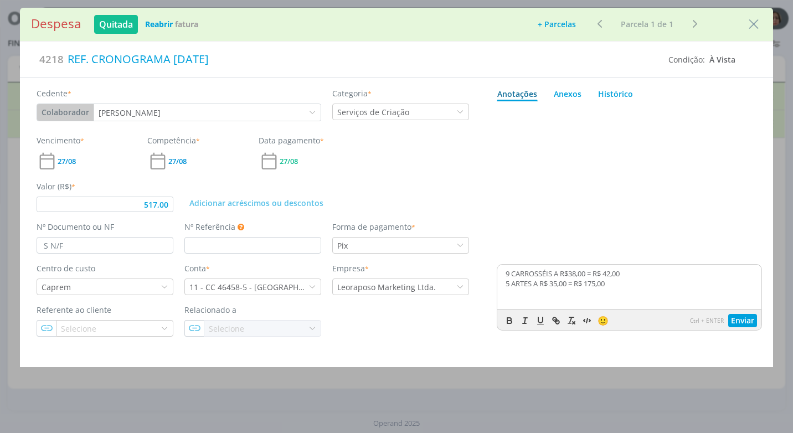
click at [690, 288] on p "5 ARTES A R$ 35,00 = R$ 175,00" at bounding box center [628, 283] width 247 height 10
click at [613, 275] on p "9 CARROSSÉIS A R$38,00 = R$ 42,00" at bounding box center [628, 274] width 247 height 10
click at [644, 298] on div "9 CARROSSÉIS A R$38,00 = R$ 342,00 5 ARTES A R$ 35,00 = R$ 175,00" at bounding box center [629, 287] width 264 height 44
click at [750, 317] on button "Enviar" at bounding box center [742, 320] width 29 height 13
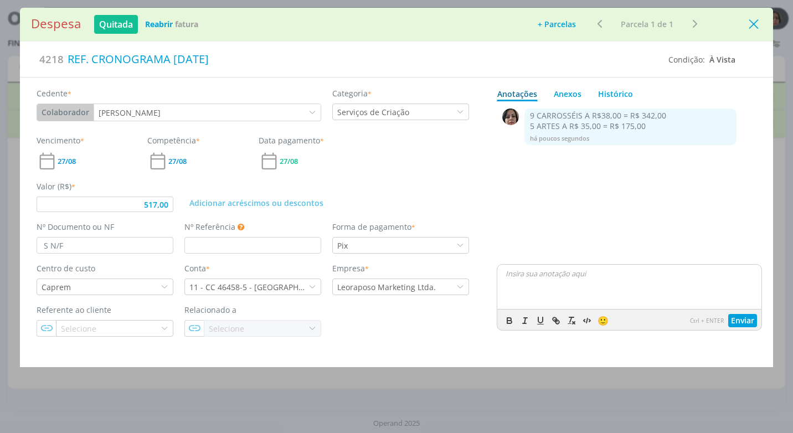
click at [753, 26] on icon "Close" at bounding box center [753, 24] width 17 height 17
